Goal: Task Accomplishment & Management: Manage account settings

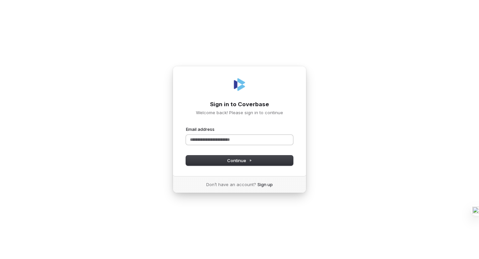
click at [228, 141] on input "Email address" at bounding box center [239, 140] width 107 height 10
click at [316, 123] on div "Sign in to Coverbase Welcome back! Please sign in to continue Email address Pas…" at bounding box center [239, 129] width 479 height 259
click at [268, 184] on link "Sign up" at bounding box center [265, 184] width 15 height 6
click at [264, 138] on input "Email address" at bounding box center [239, 140] width 107 height 10
click at [241, 139] on input "Email address" at bounding box center [239, 140] width 107 height 10
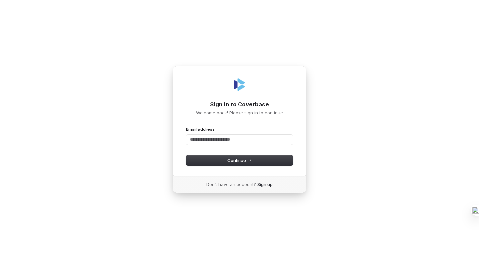
click at [249, 125] on div "Sign in to Coverbase Welcome back! Please sign in to continue Email address Pas…" at bounding box center [240, 121] width 134 height 111
click at [241, 139] on input "Email address" at bounding box center [239, 140] width 107 height 10
click at [186, 126] on button "submit" at bounding box center [186, 126] width 0 height 0
type input "**********"
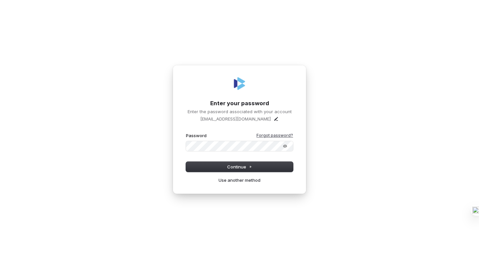
click at [270, 137] on link "Forgot password?" at bounding box center [275, 135] width 37 height 5
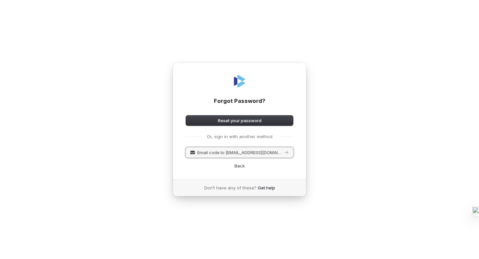
click at [244, 153] on span "Email code to sehaj0918@gmail.com" at bounding box center [239, 152] width 85 height 6
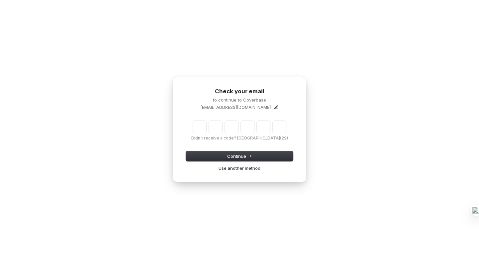
click at [201, 128] on input "Enter verification code" at bounding box center [239, 127] width 93 height 12
click at [200, 125] on input "Enter verification code" at bounding box center [246, 127] width 107 height 12
type input "******"
